Goal: Information Seeking & Learning: Learn about a topic

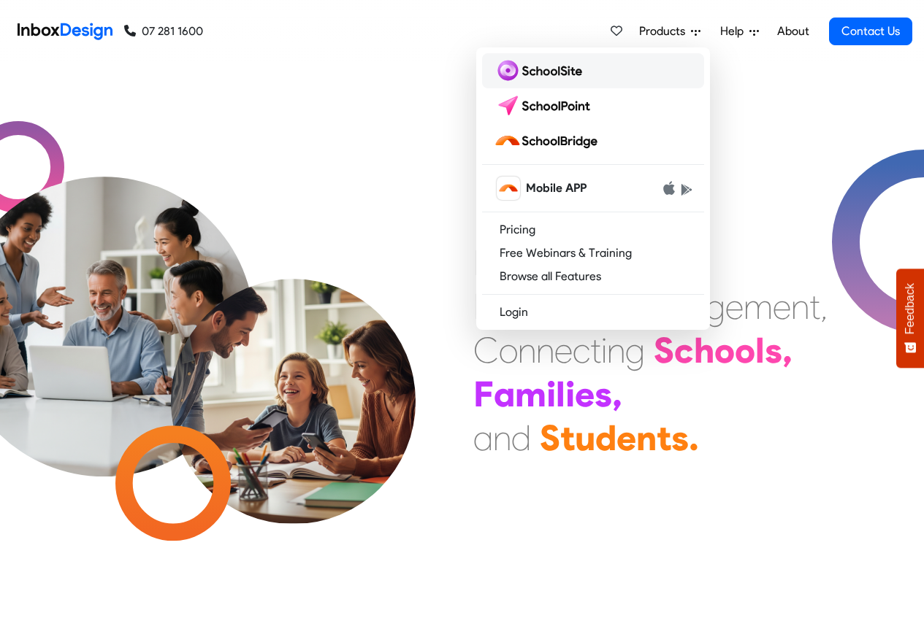
click at [526, 72] on img at bounding box center [541, 70] width 94 height 23
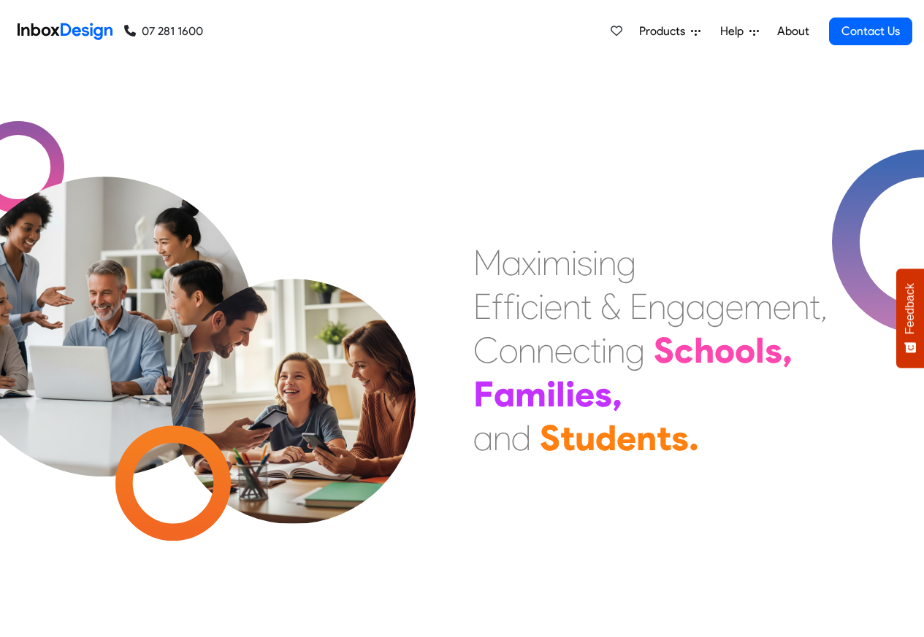
click at [683, 32] on span "Products" at bounding box center [665, 32] width 52 height 18
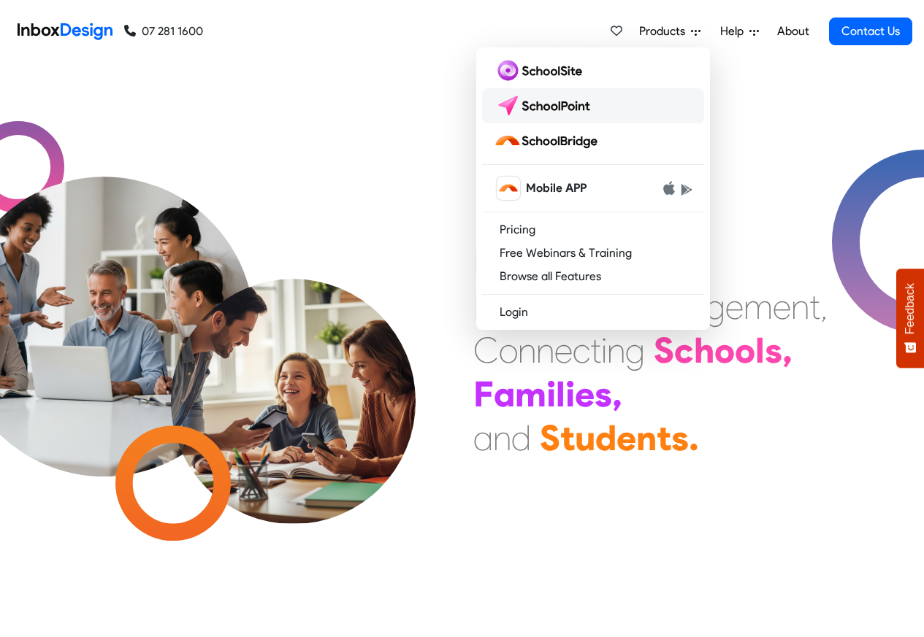
click at [535, 106] on img at bounding box center [545, 105] width 103 height 23
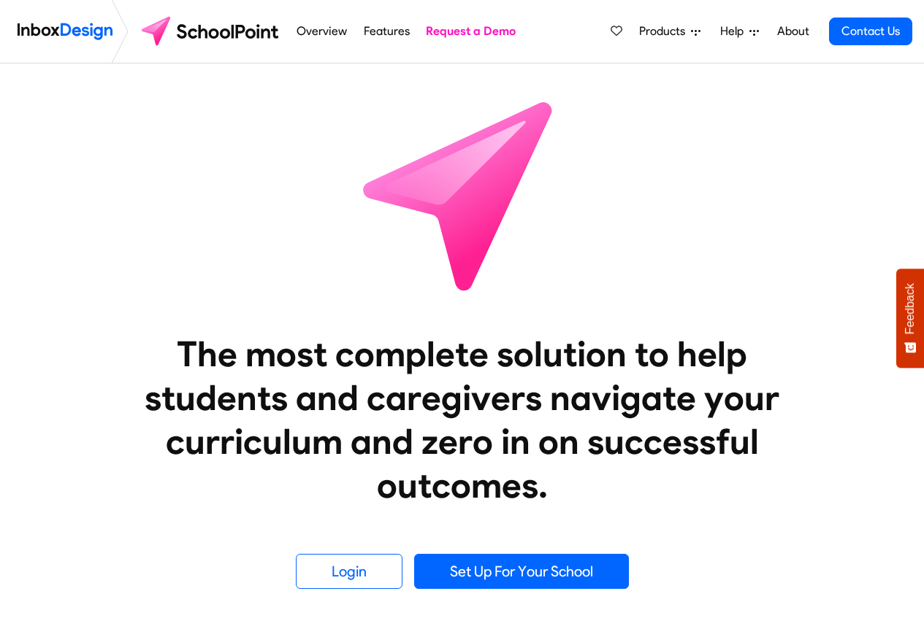
click at [387, 32] on link "Features" at bounding box center [386, 31] width 54 height 29
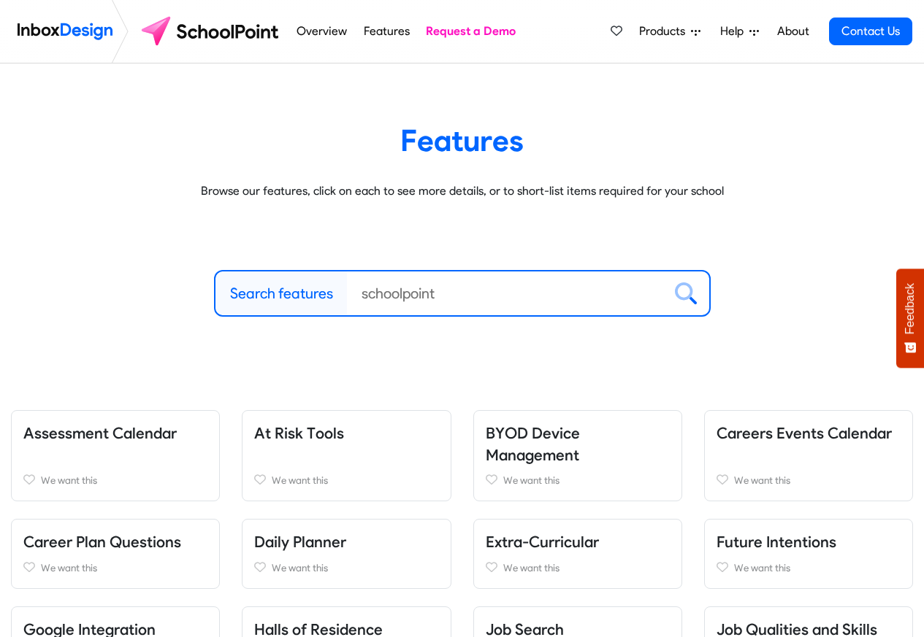
click at [269, 294] on label "Search features" at bounding box center [281, 294] width 103 height 22
click at [347, 294] on input "Search features" at bounding box center [505, 294] width 316 height 44
paste input "Inbox Design"
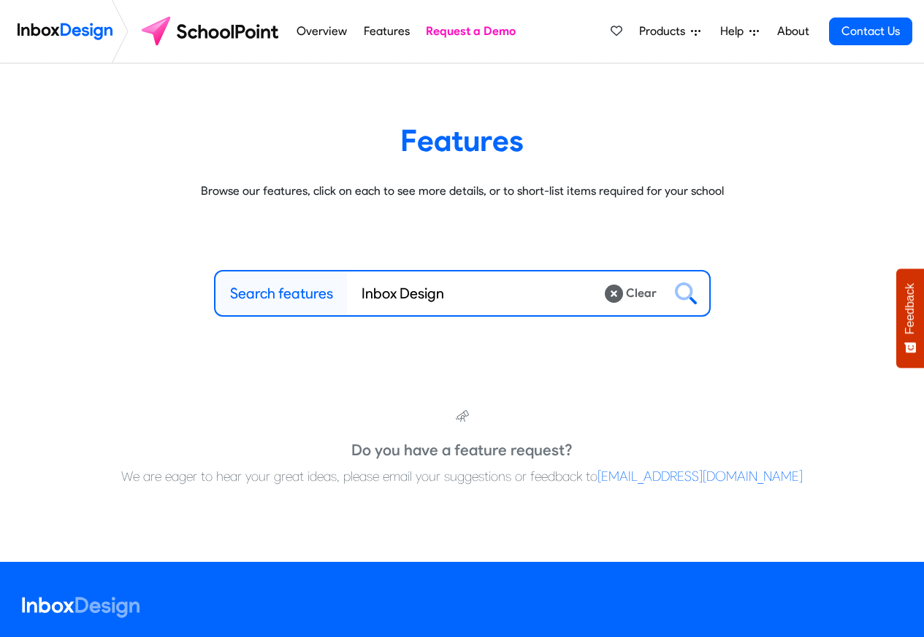
type input "Inbox Design"
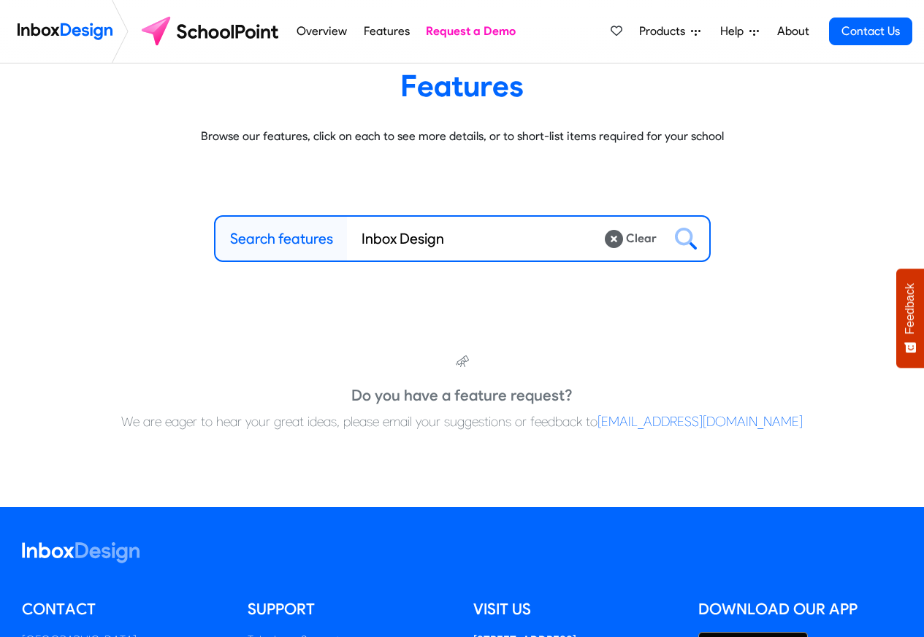
scroll to position [307, 0]
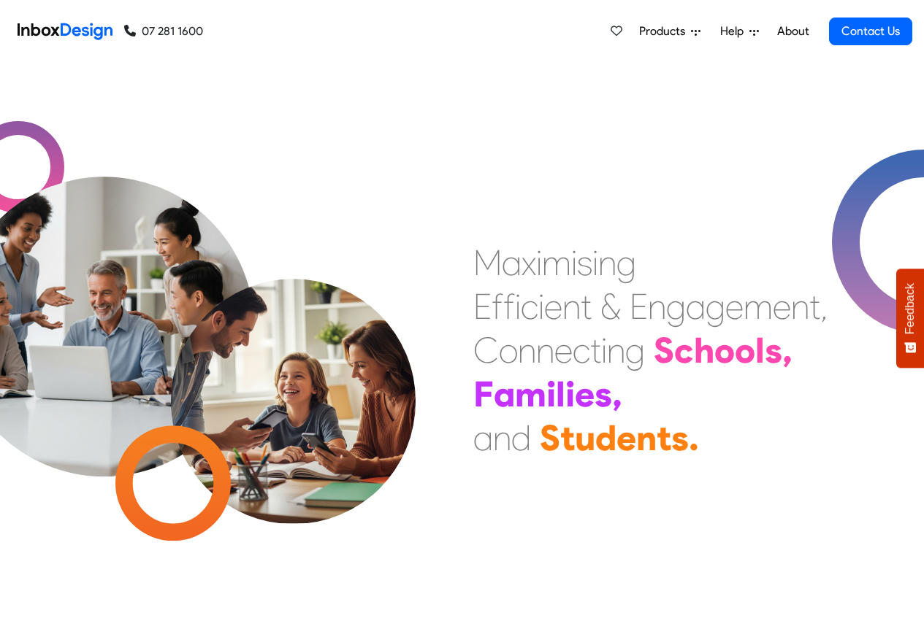
click at [672, 32] on span "Products" at bounding box center [665, 32] width 52 height 18
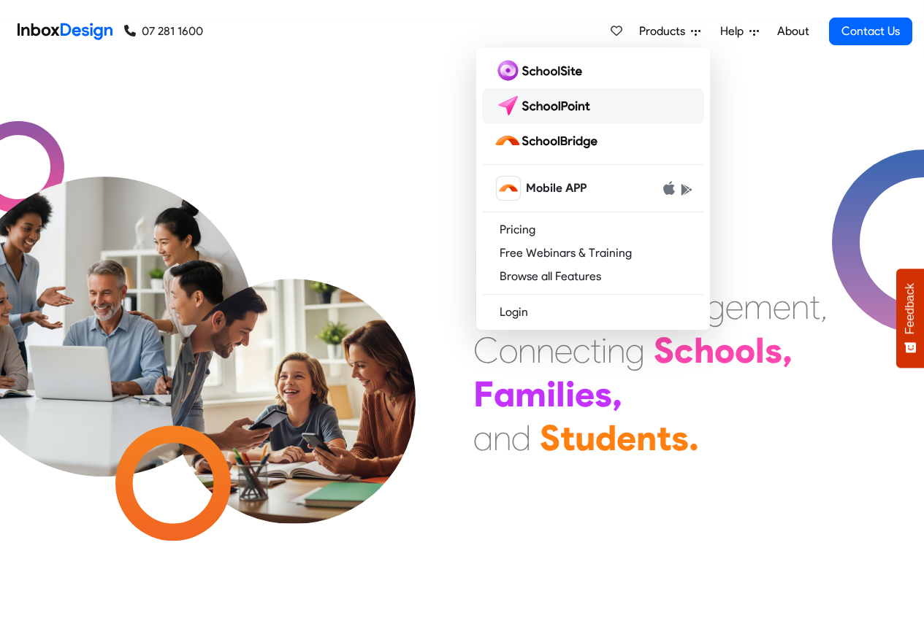
click at [539, 106] on img at bounding box center [545, 105] width 103 height 23
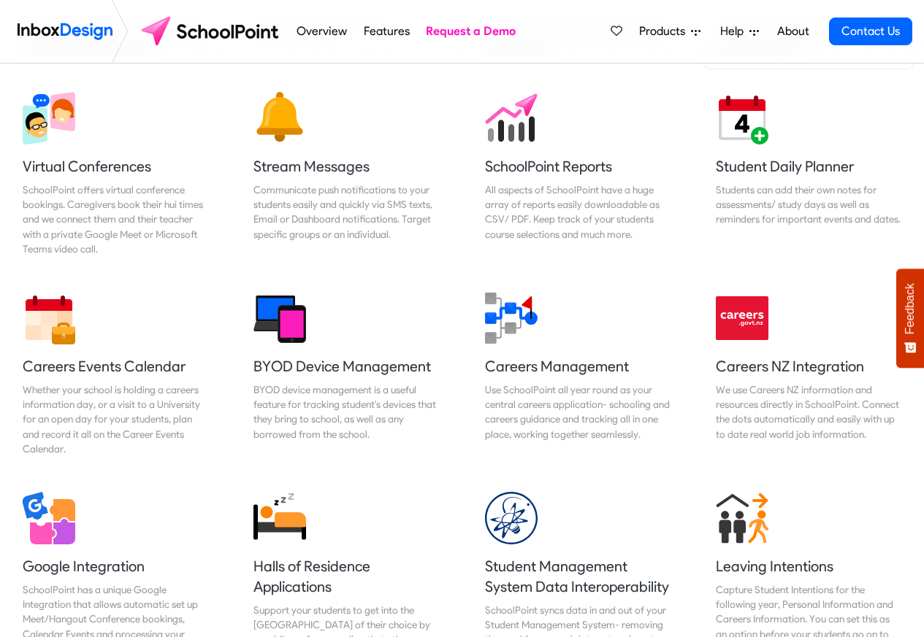
scroll to position [1922, 0]
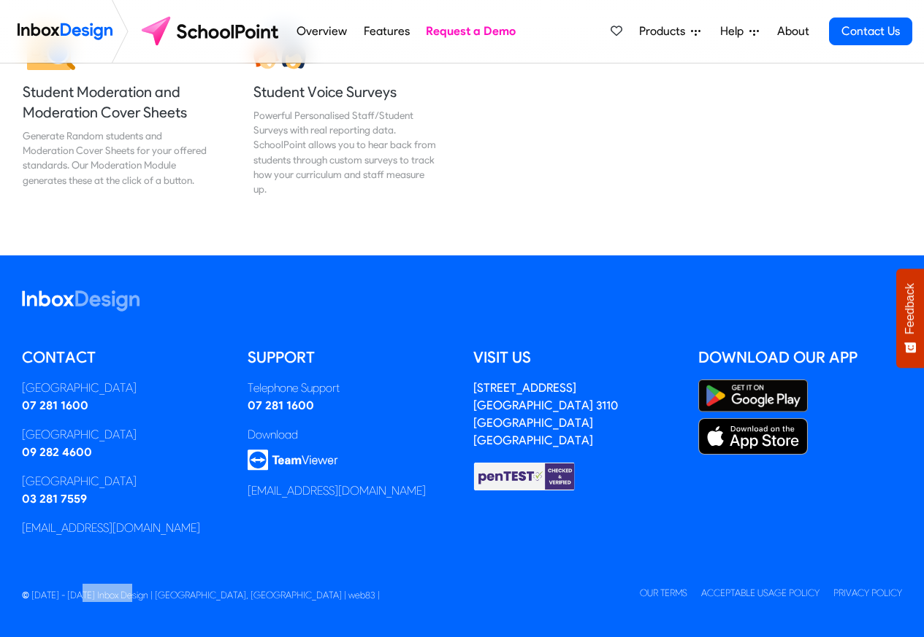
click at [741, 31] on span "Help" at bounding box center [734, 32] width 29 height 18
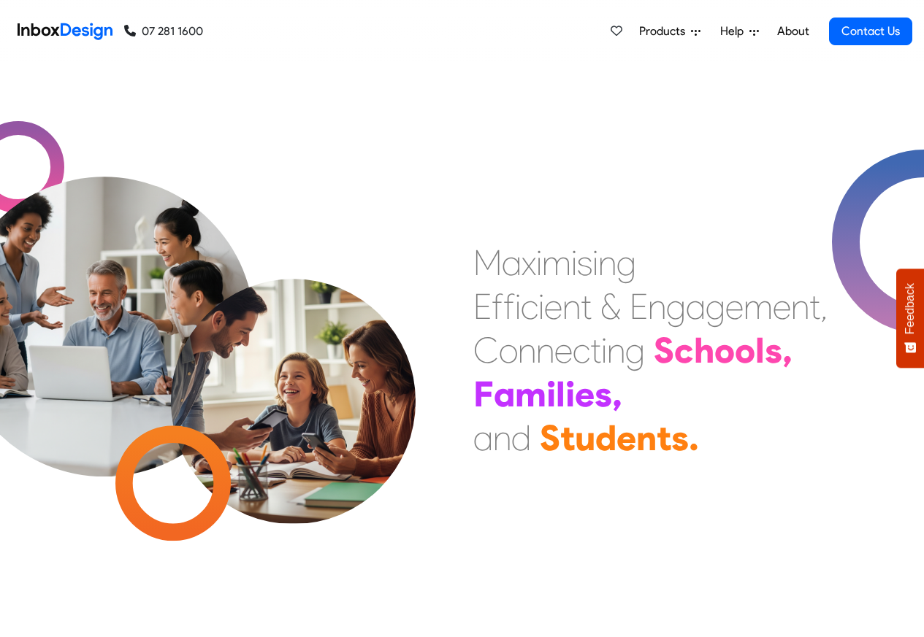
click at [679, 31] on span "Products" at bounding box center [665, 32] width 52 height 18
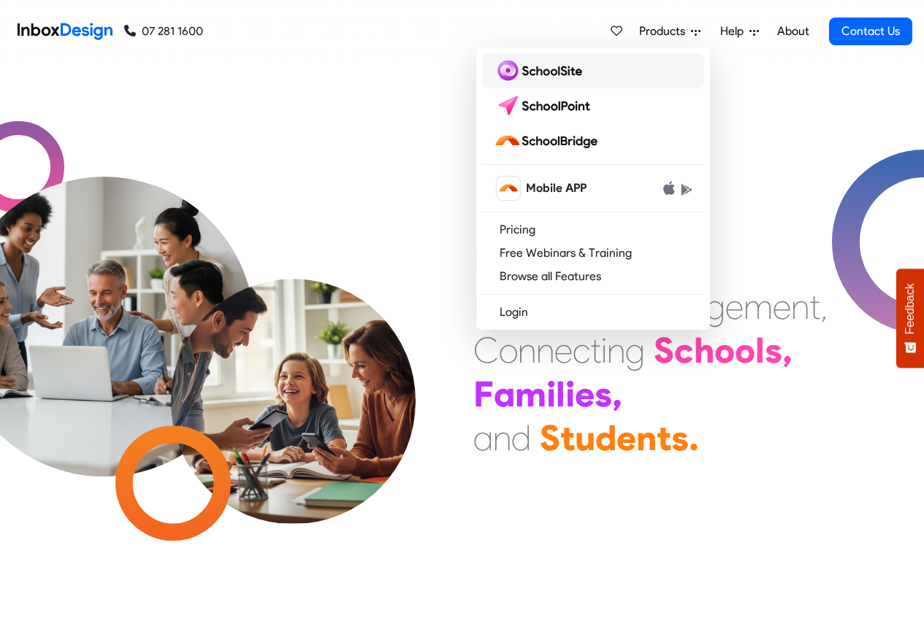
click at [520, 72] on img at bounding box center [541, 70] width 94 height 23
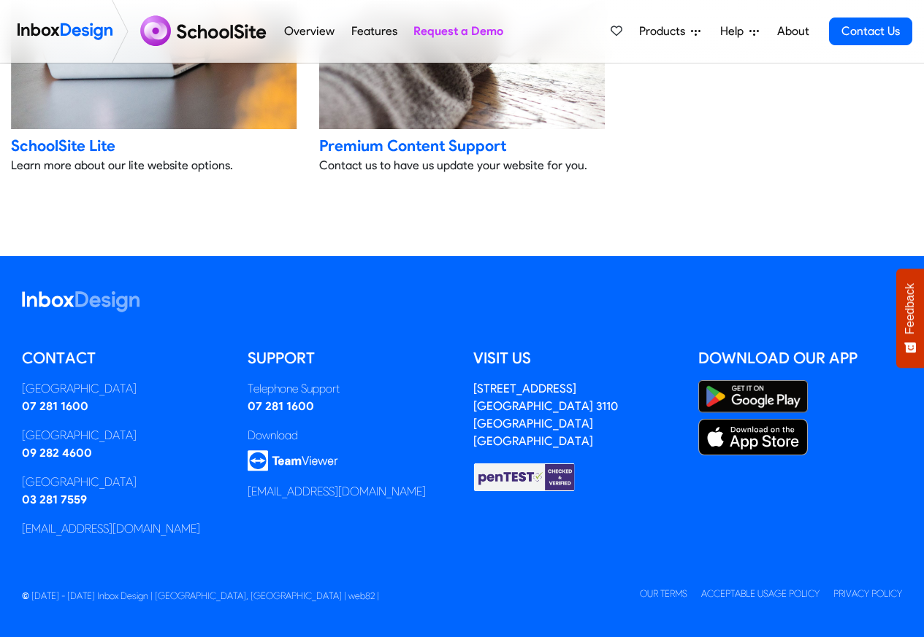
scroll to position [1257, 0]
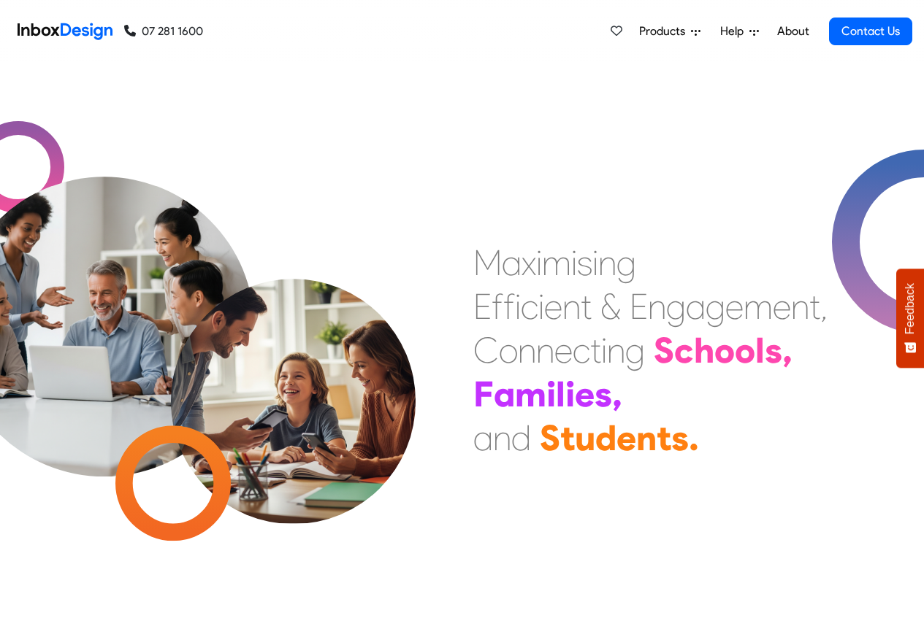
click at [673, 32] on span "Products" at bounding box center [665, 32] width 52 height 18
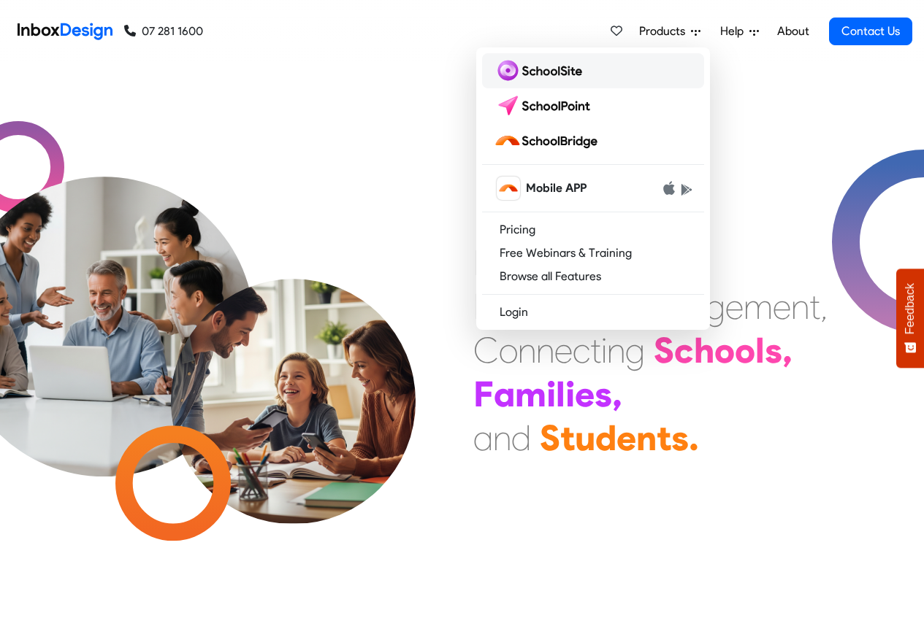
click at [526, 69] on img at bounding box center [541, 70] width 94 height 23
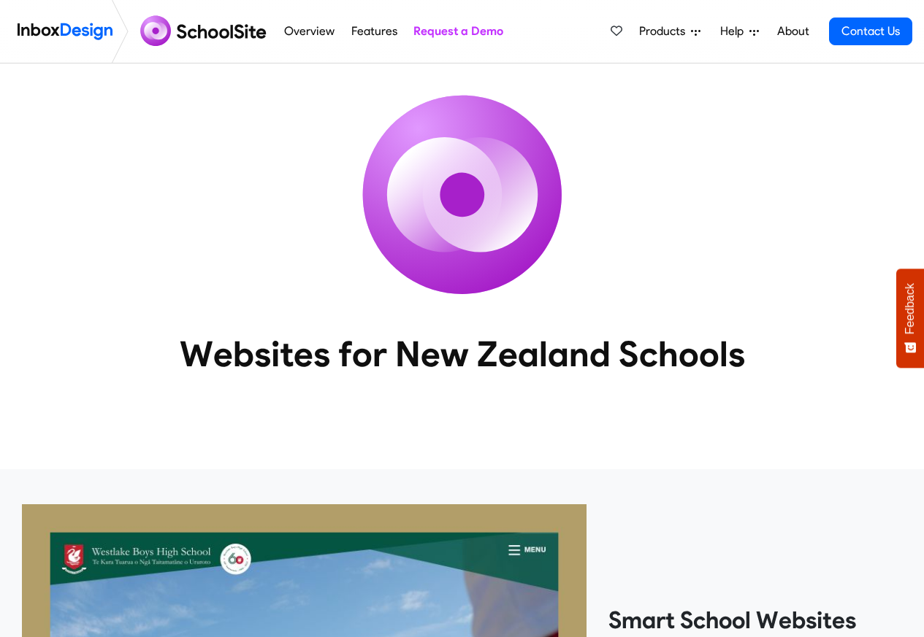
click at [348, 33] on link "Features" at bounding box center [374, 31] width 54 height 29
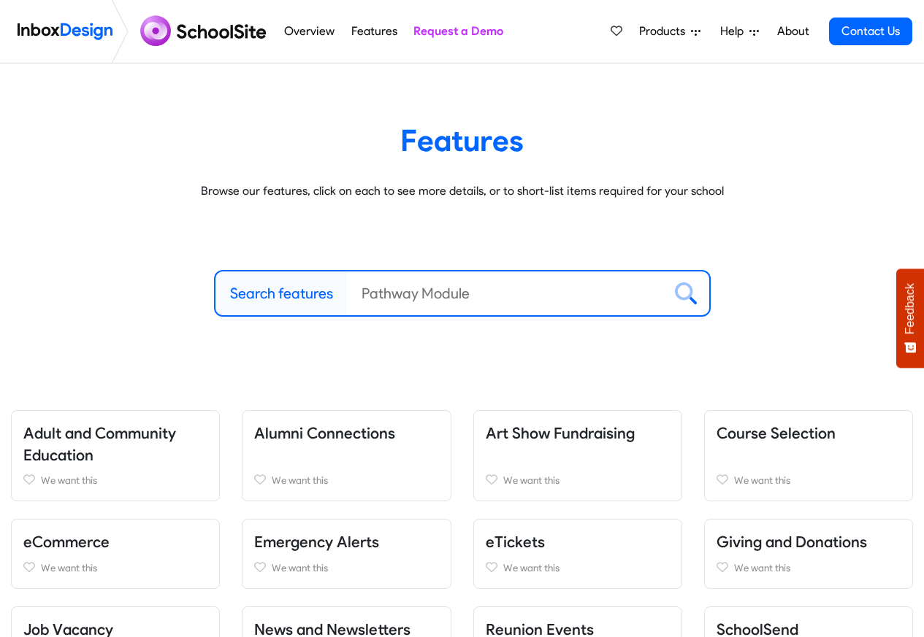
click at [272, 294] on label "Search features" at bounding box center [281, 294] width 103 height 22
click at [347, 294] on input "Search features" at bounding box center [505, 294] width 316 height 44
paste input "Inbox Design"
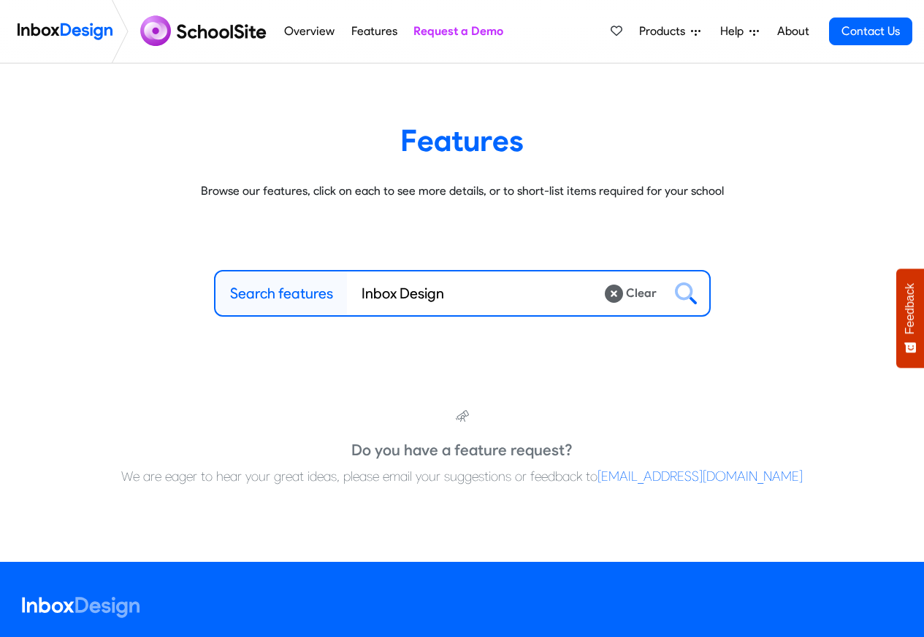
type input "Inbox Design"
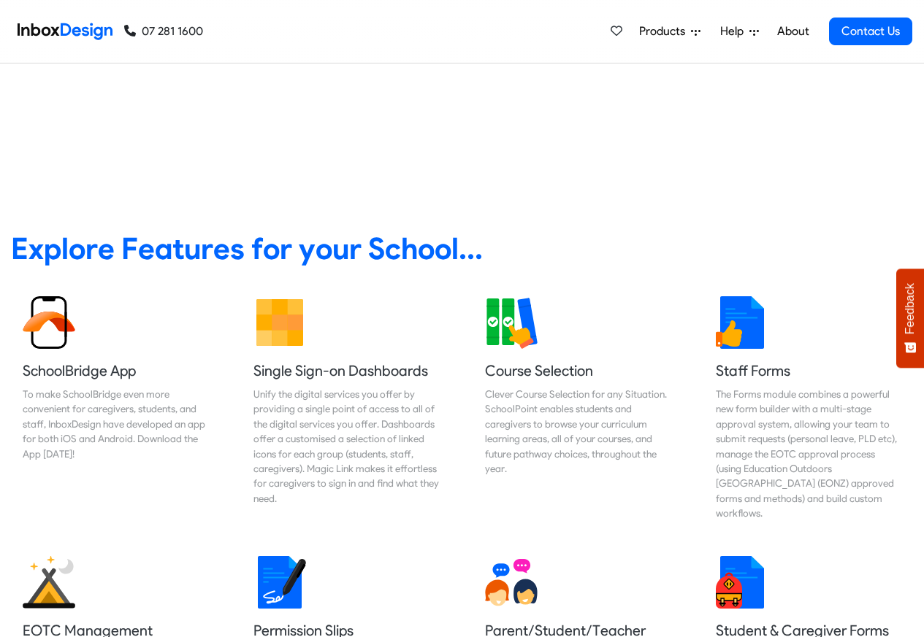
scroll to position [526, 0]
